Goal: Find specific page/section: Find specific page/section

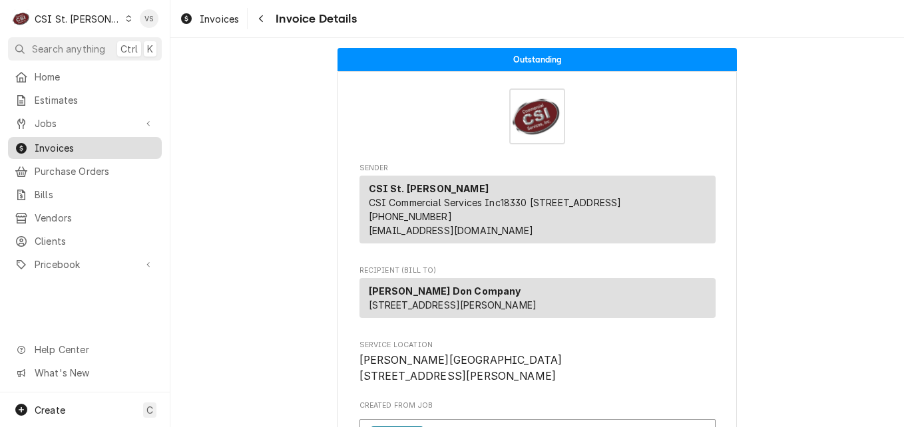
scroll to position [2544, 0]
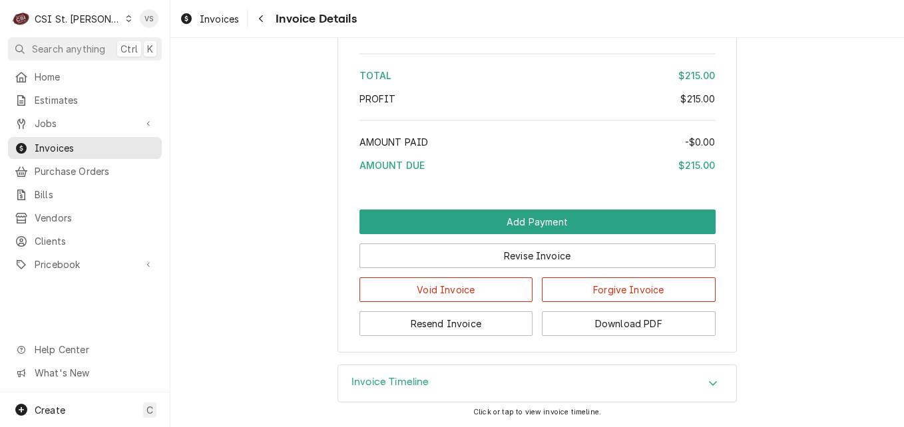
click at [126, 20] on icon "Dynamic Content Wrapper" at bounding box center [129, 18] width 6 height 7
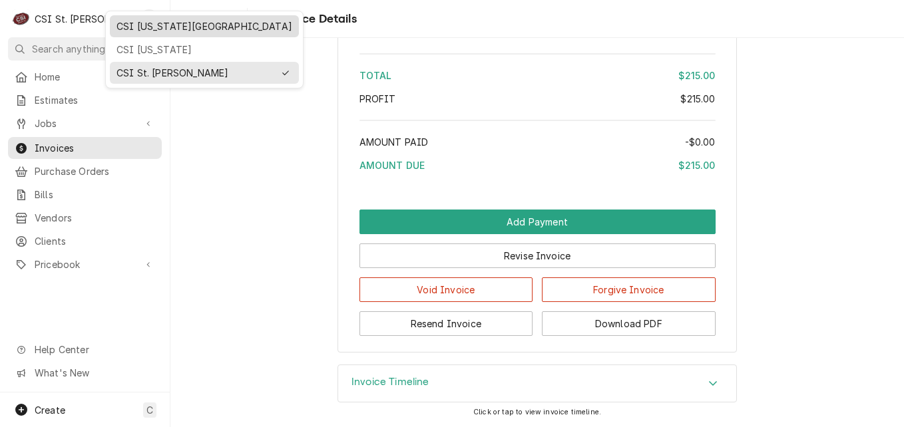
click at [130, 29] on div "CSI [US_STATE][GEOGRAPHIC_DATA]" at bounding box center [204, 26] width 176 height 14
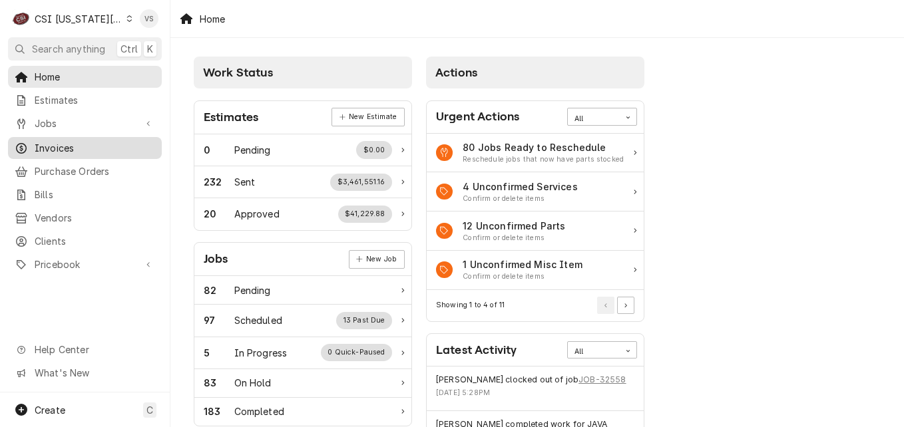
drag, startPoint x: 0, startPoint y: 0, endPoint x: 61, endPoint y: 144, distance: 156.6
click at [61, 144] on span "Invoices" at bounding box center [95, 148] width 120 height 14
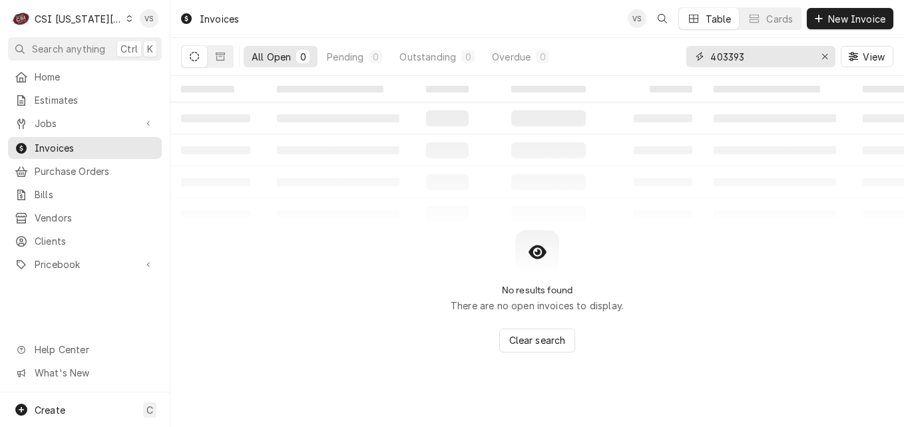
click at [690, 58] on div "403393" at bounding box center [760, 56] width 149 height 21
type input "300671"
click at [218, 60] on icon "Dynamic Content Wrapper" at bounding box center [220, 57] width 9 height 8
